Goal: Transaction & Acquisition: Purchase product/service

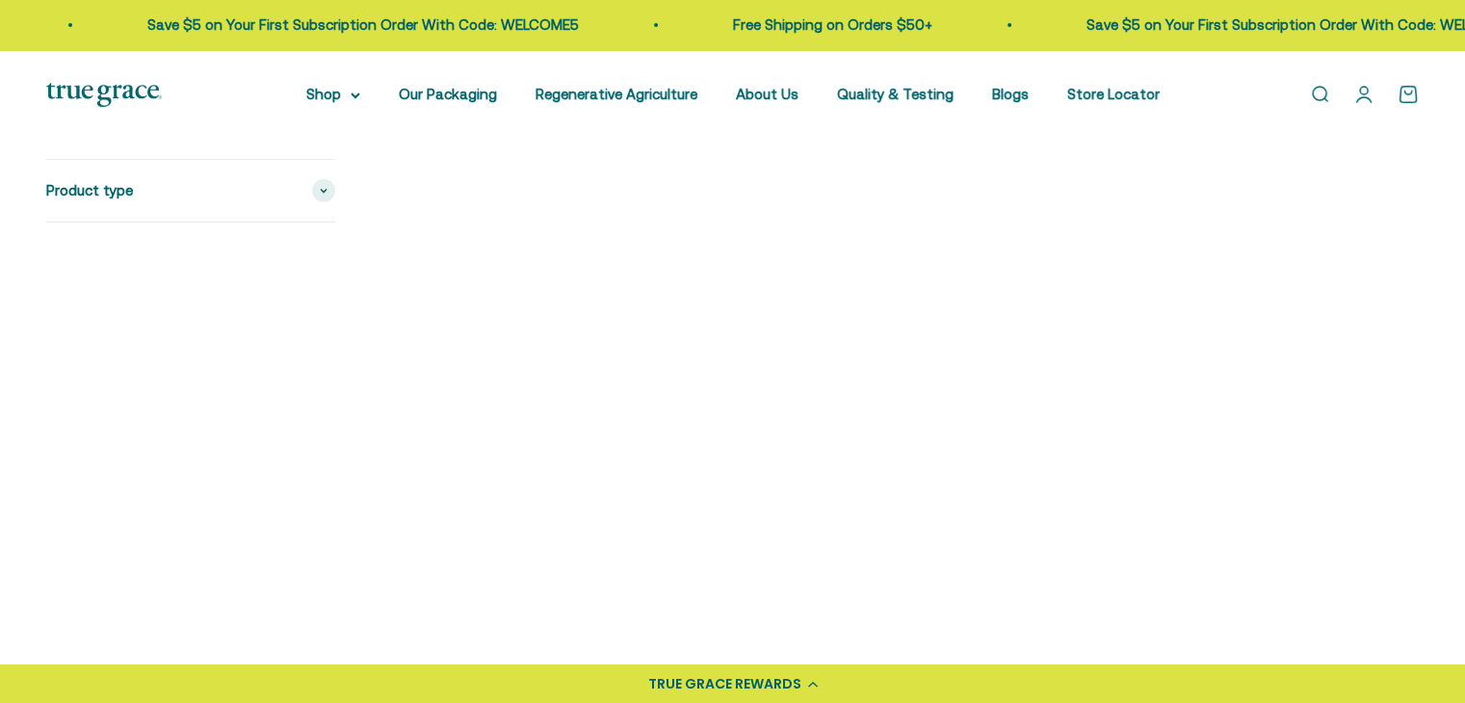
scroll to position [482, 0]
click at [549, 299] on img at bounding box center [547, 251] width 330 height 330
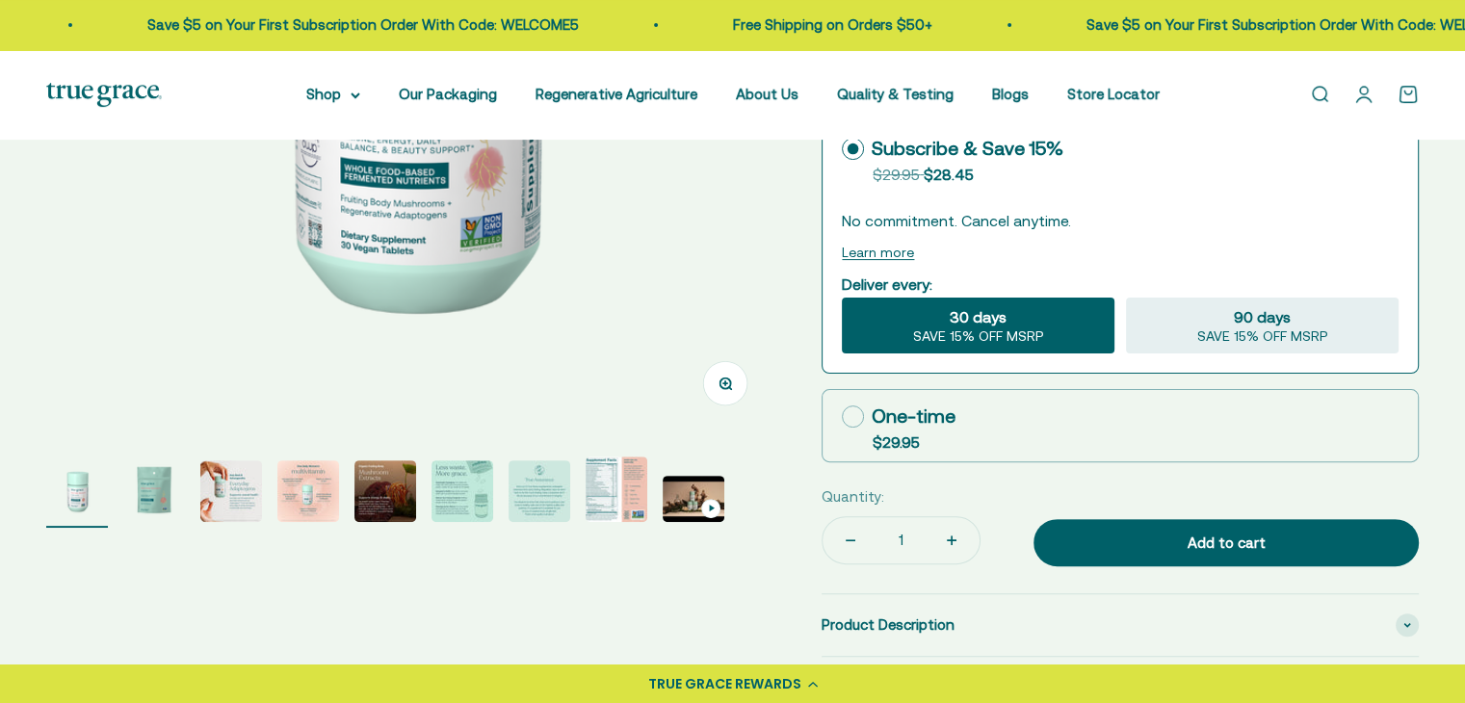
select select "3"
click at [601, 479] on img "Go to item 8" at bounding box center [617, 490] width 62 height 66
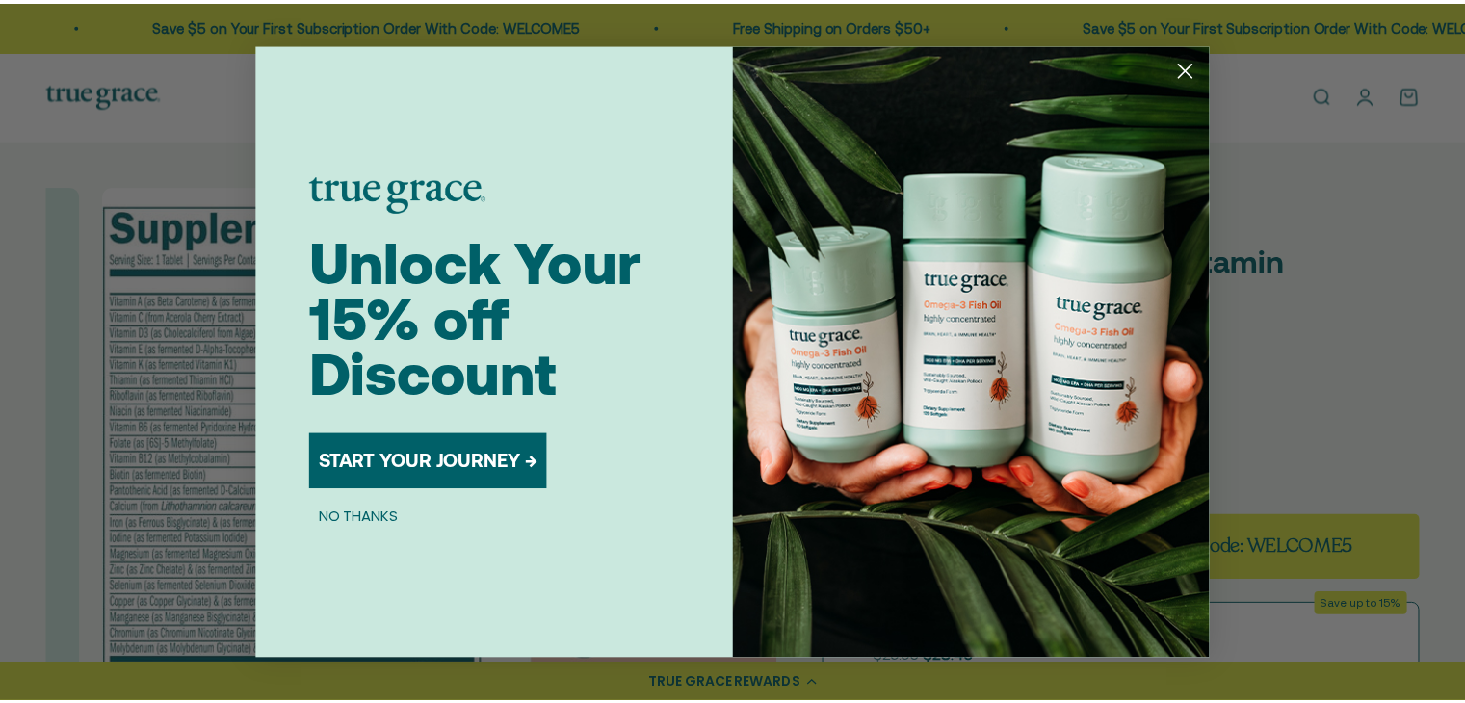
scroll to position [0, 5325]
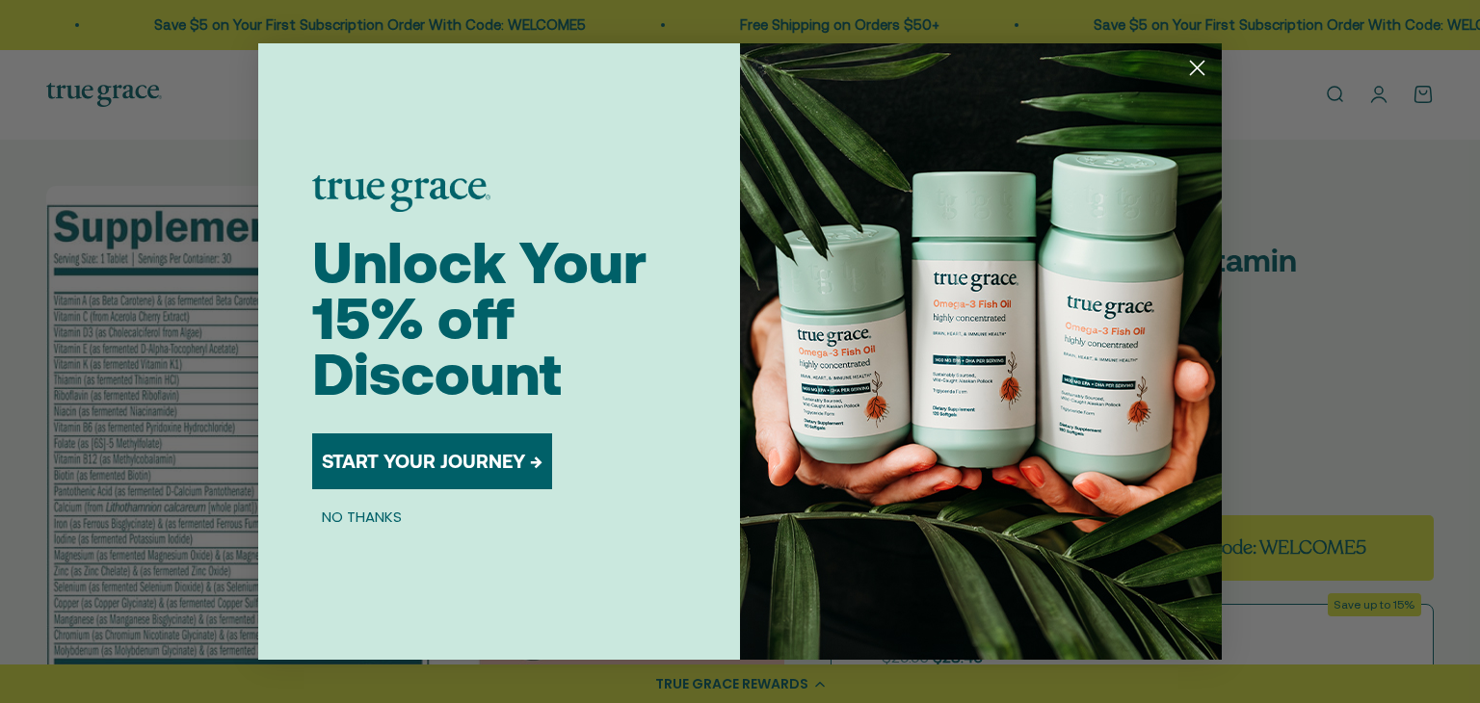
drag, startPoint x: 1199, startPoint y: 66, endPoint x: 1077, endPoint y: 110, distance: 128.9
click at [1199, 66] on circle "Close dialog" at bounding box center [1197, 68] width 32 height 32
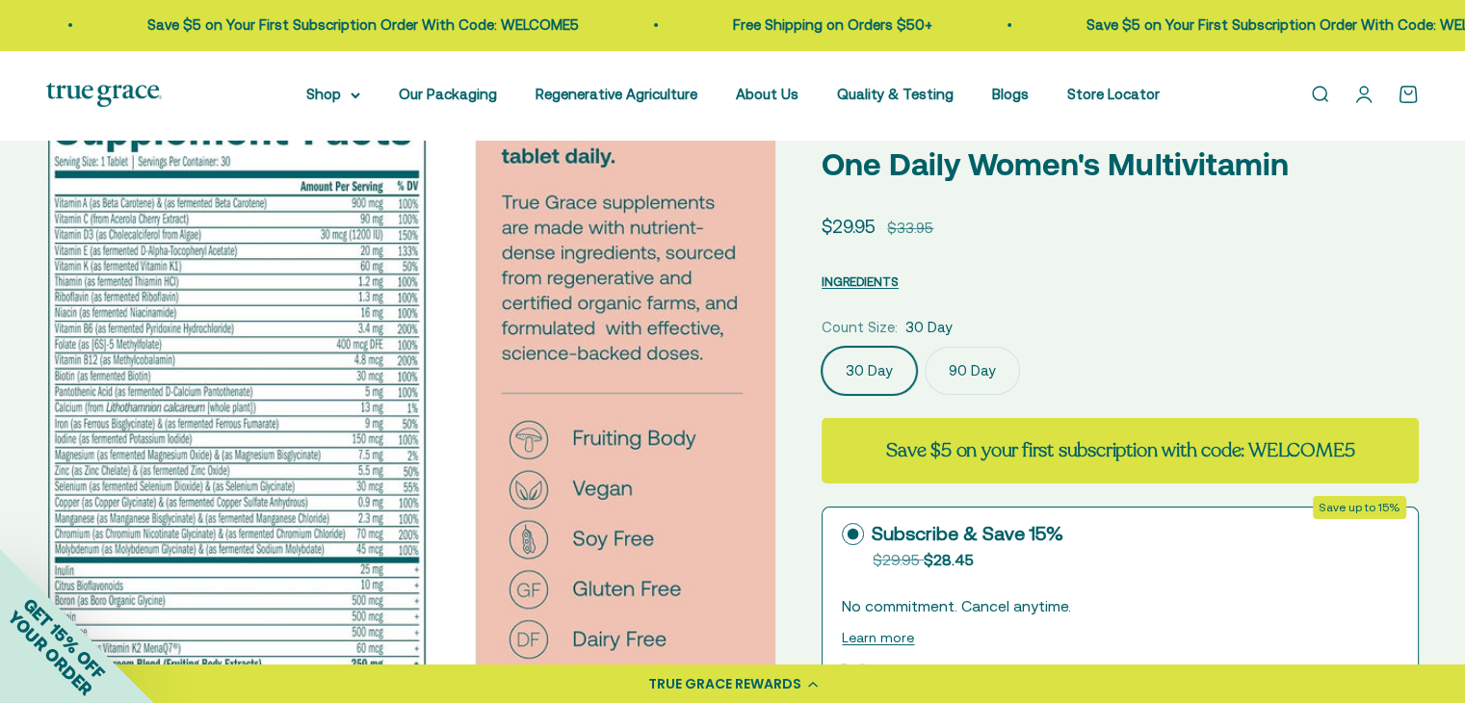
scroll to position [0, 0]
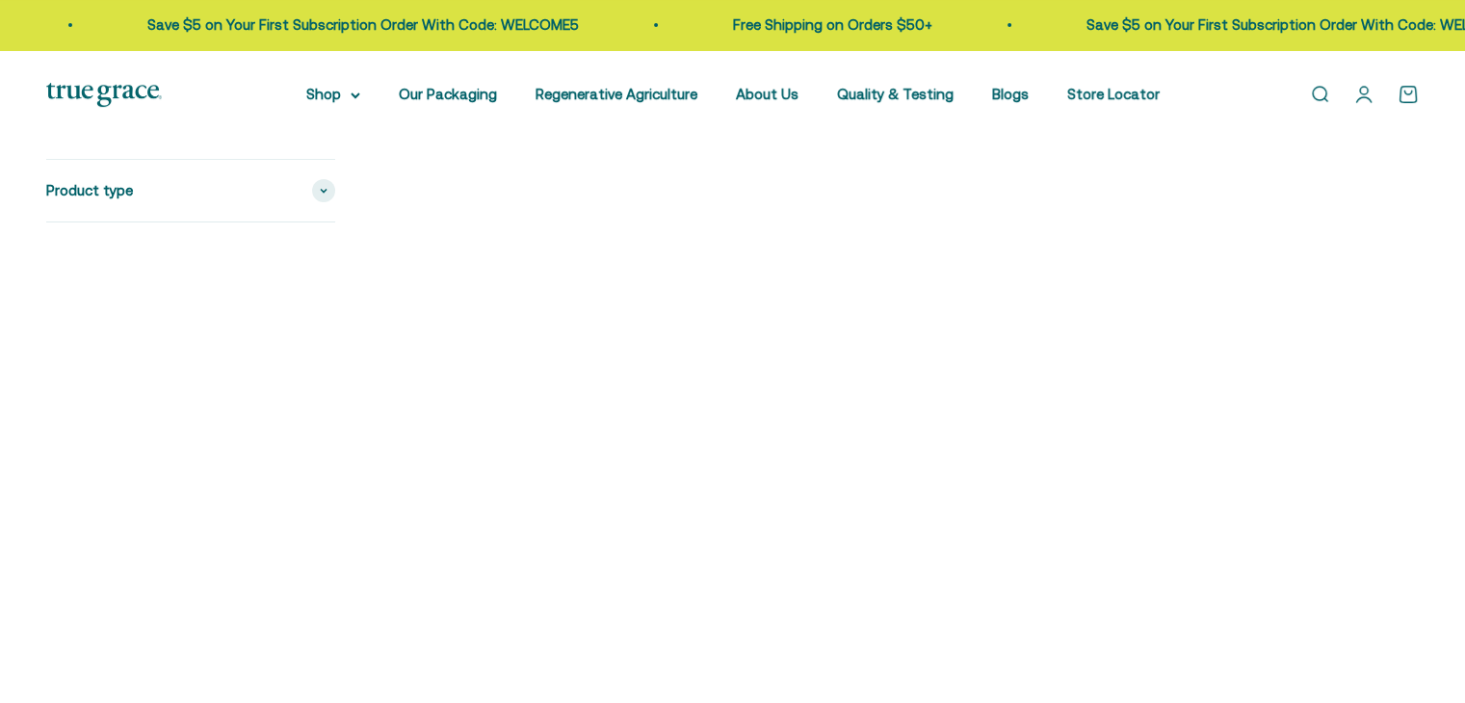
scroll to position [482, 0]
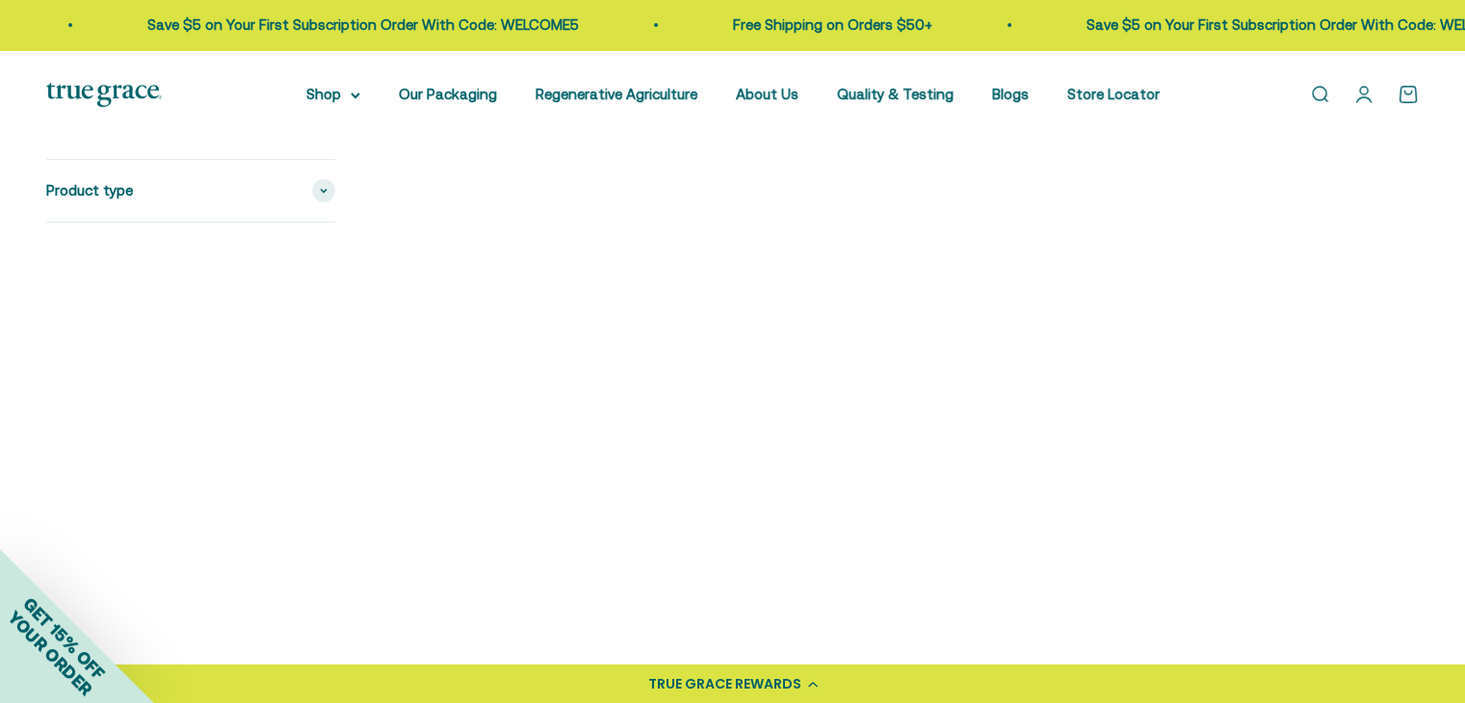
click at [1282, 279] on img at bounding box center [1254, 251] width 330 height 330
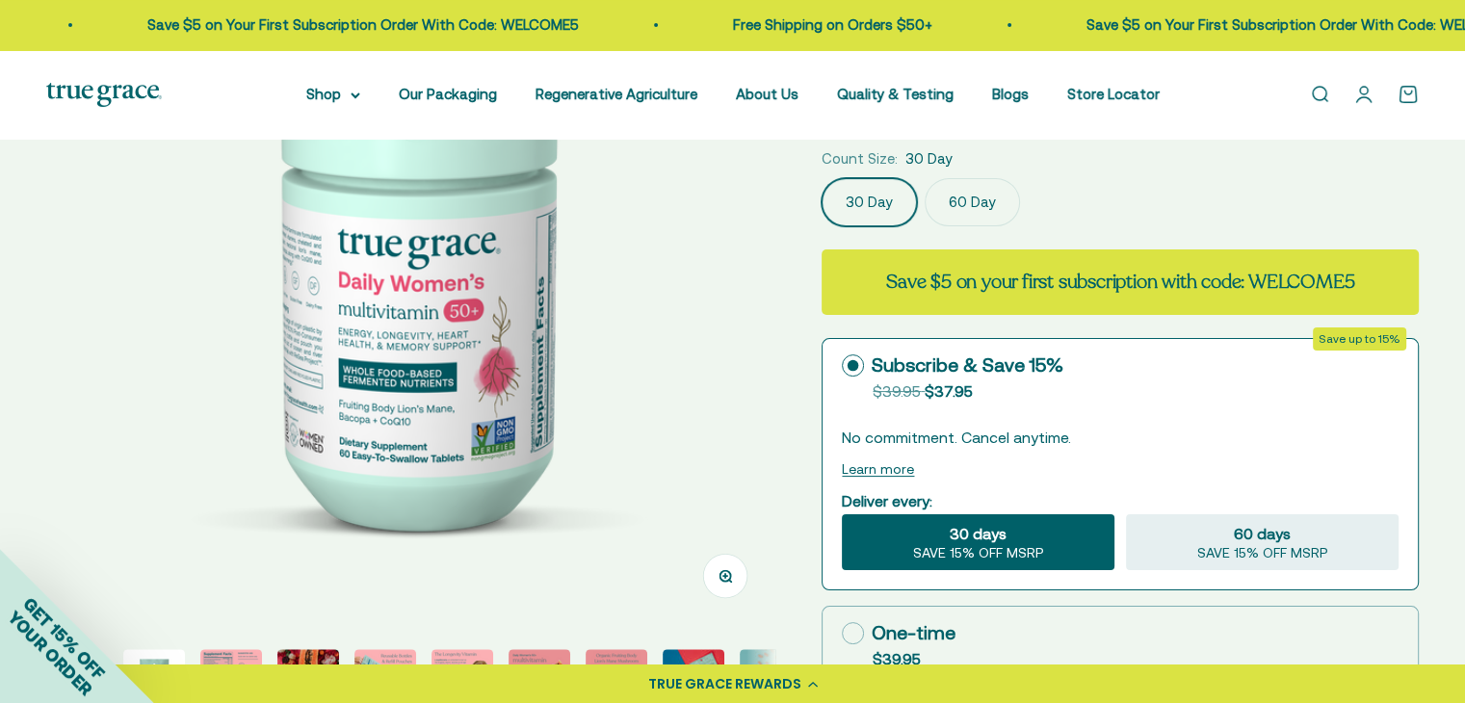
scroll to position [578, 0]
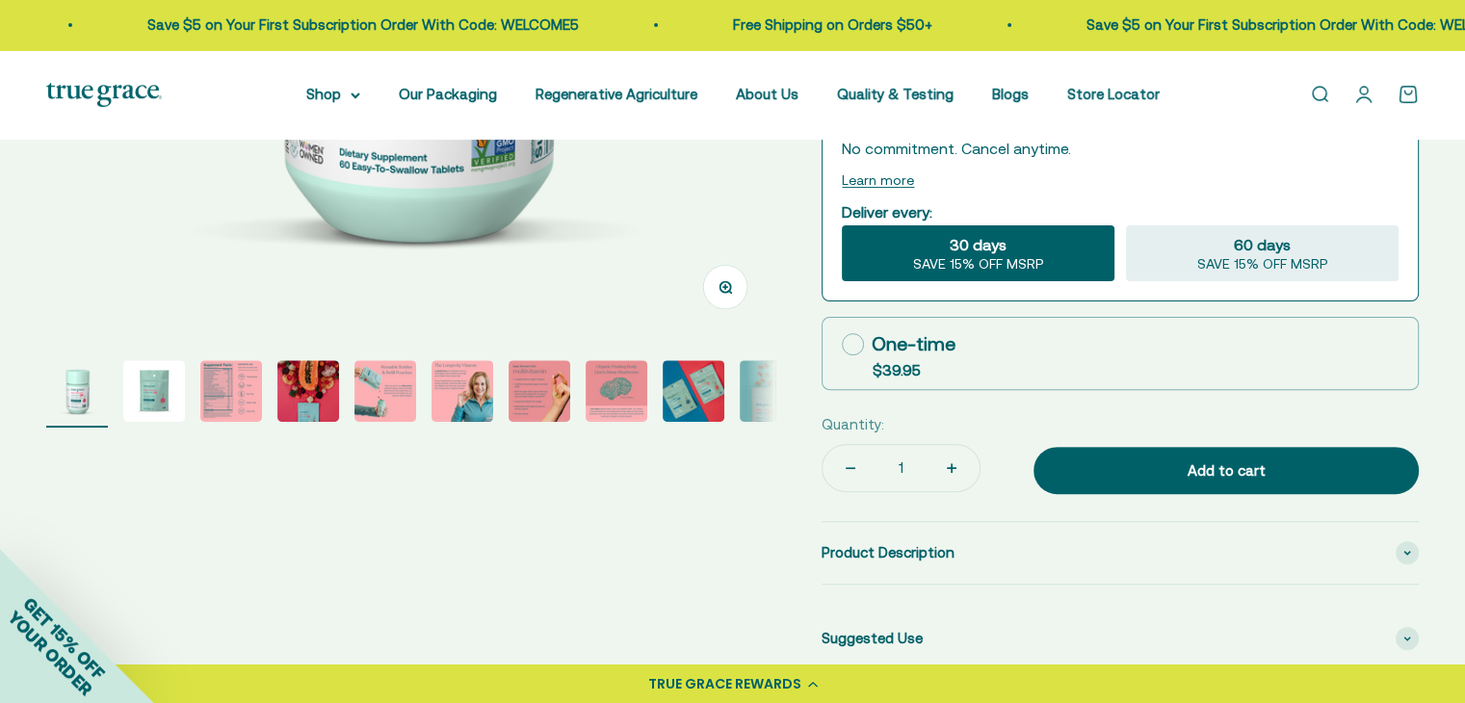
select select "3"
click at [221, 387] on img "Go to item 3" at bounding box center [231, 391] width 62 height 62
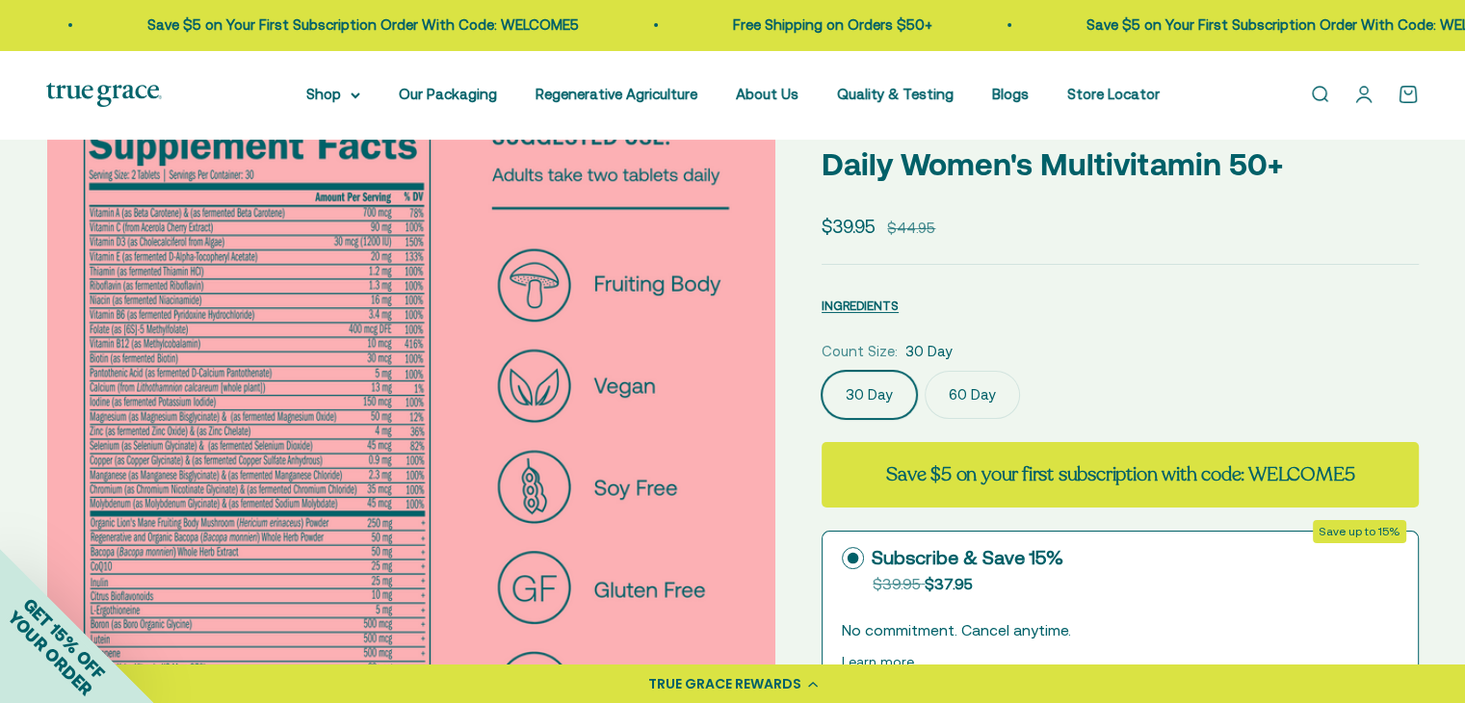
scroll to position [0, 0]
